Goal: Transaction & Acquisition: Purchase product/service

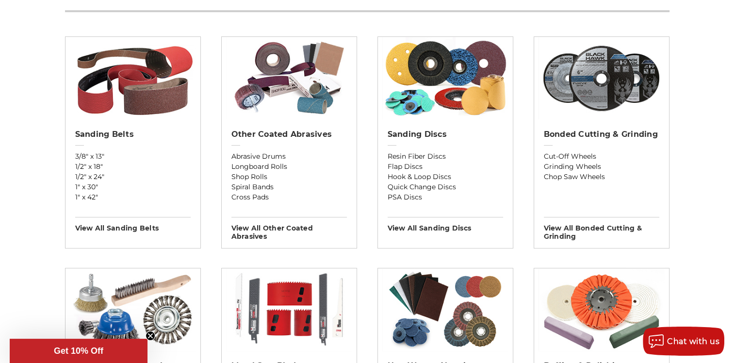
scroll to position [340, 0]
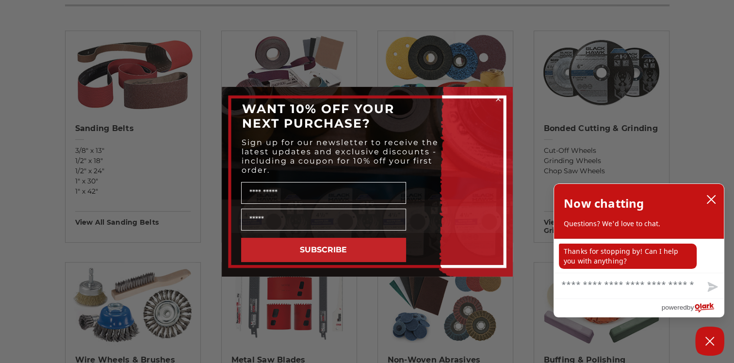
click at [497, 98] on icon "Close dialog" at bounding box center [499, 99] width 4 height 4
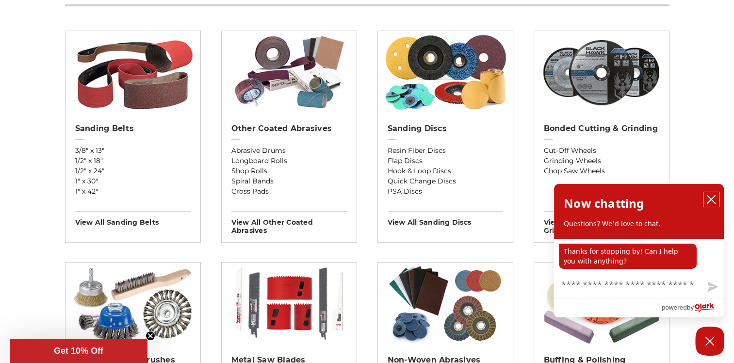
click at [715, 199] on icon "close chatbox" at bounding box center [712, 200] width 10 height 10
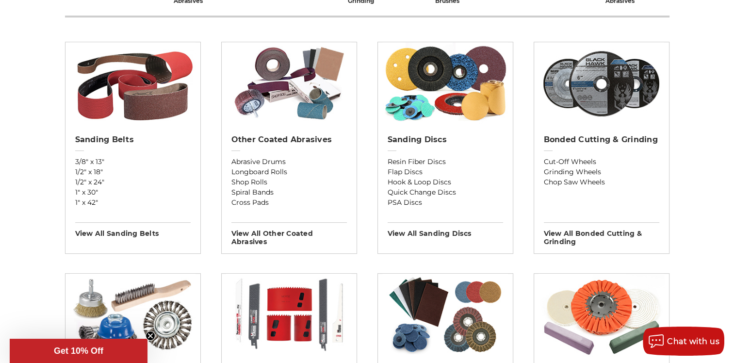
scroll to position [291, 0]
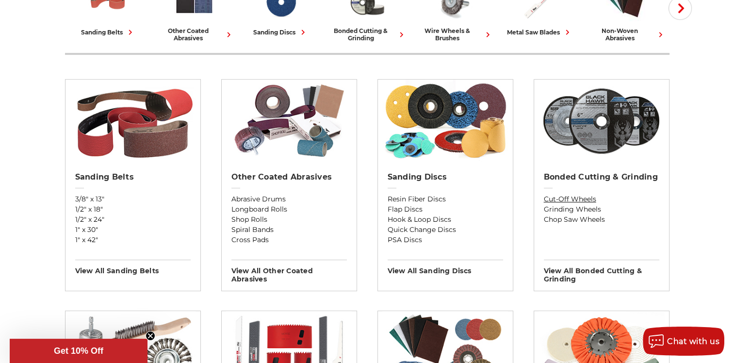
click at [576, 200] on link "Cut-Off Wheels" at bounding box center [602, 199] width 116 height 10
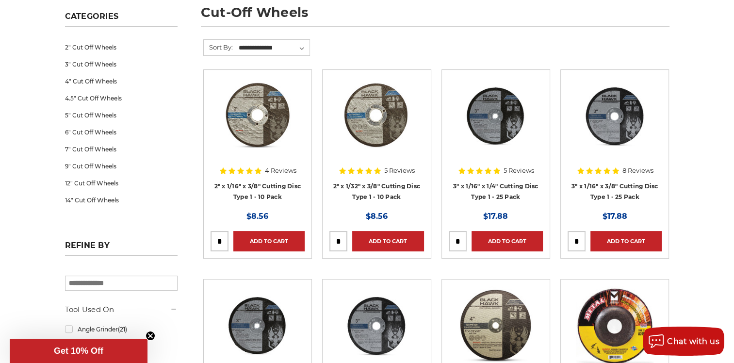
scroll to position [146, 0]
click at [93, 183] on link "12" Cut Off Wheels" at bounding box center [121, 183] width 113 height 17
